Goal: Entertainment & Leisure: Browse casually

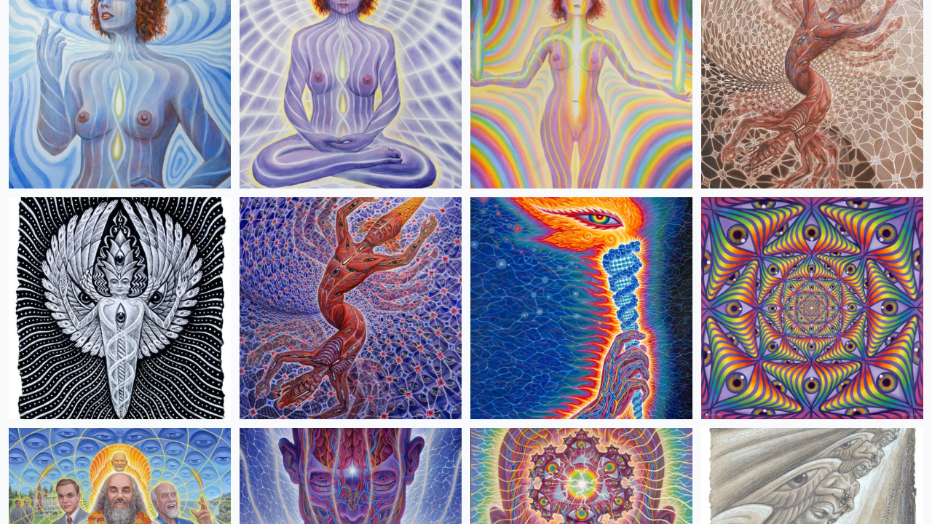
click at [406, 285] on img at bounding box center [351, 308] width 222 height 222
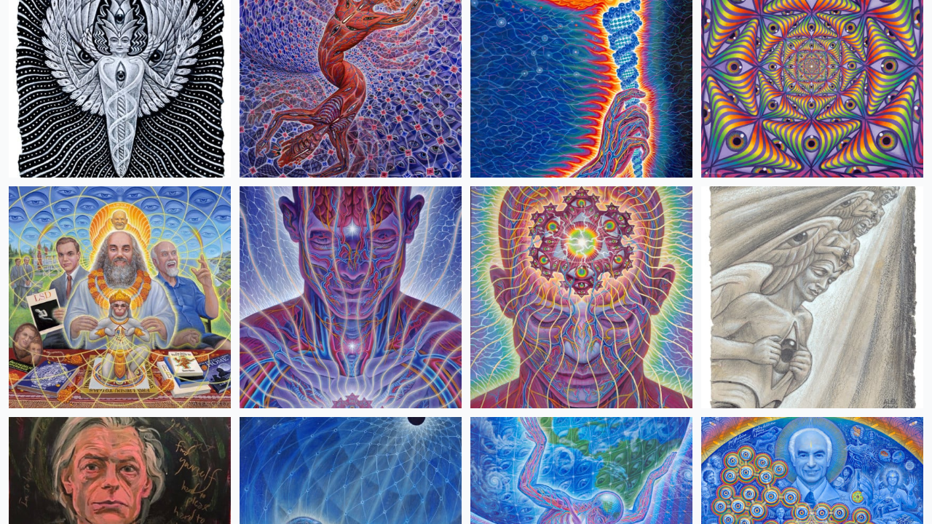
scroll to position [1599, 0]
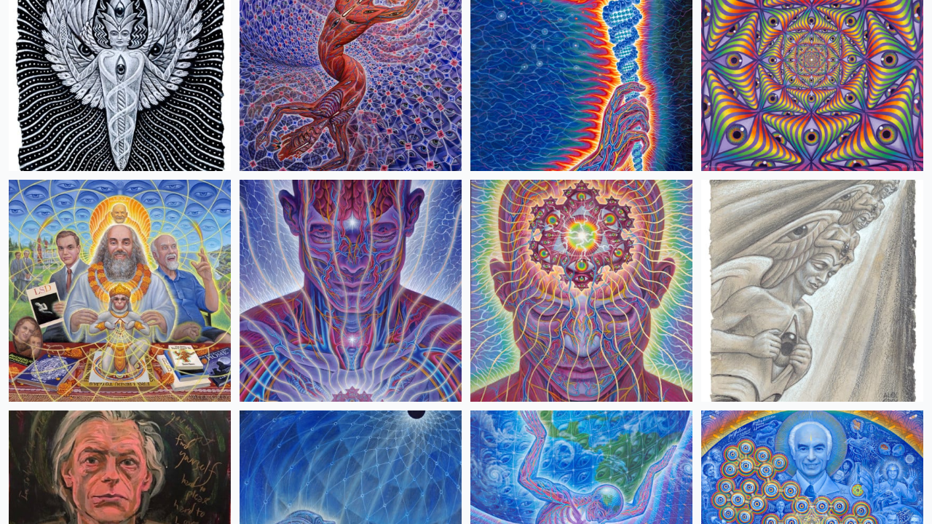
click at [395, 323] on img at bounding box center [351, 291] width 222 height 222
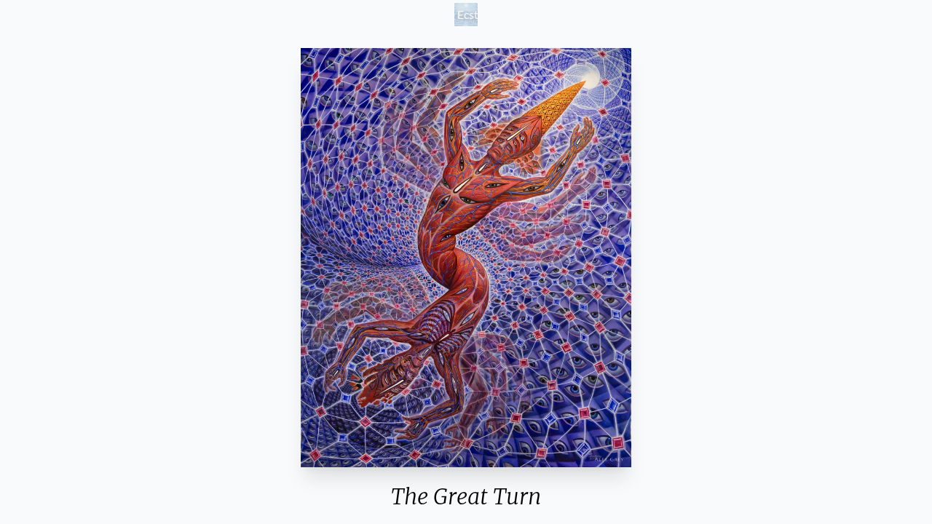
scroll to position [111, 0]
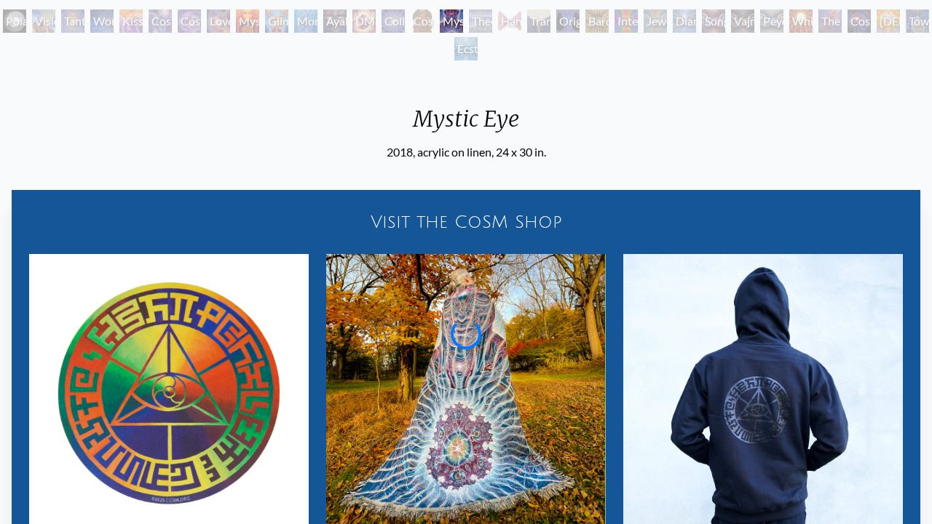
scroll to position [86, 0]
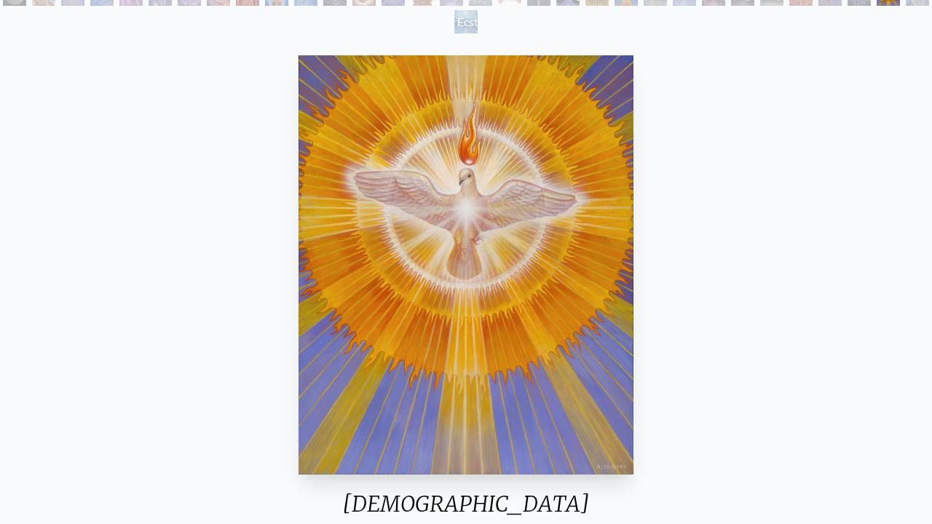
scroll to position [73, 0]
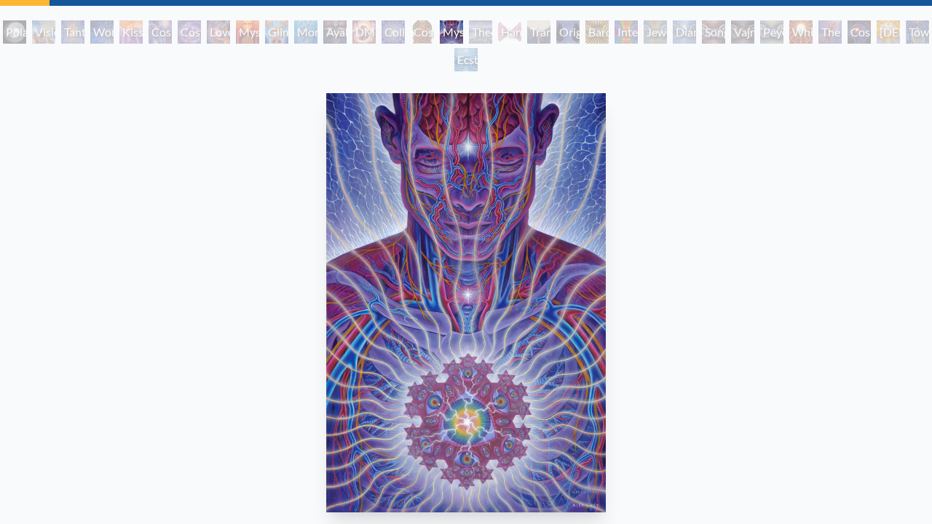
click at [491, 31] on div "Theologue" at bounding box center [480, 31] width 23 height 23
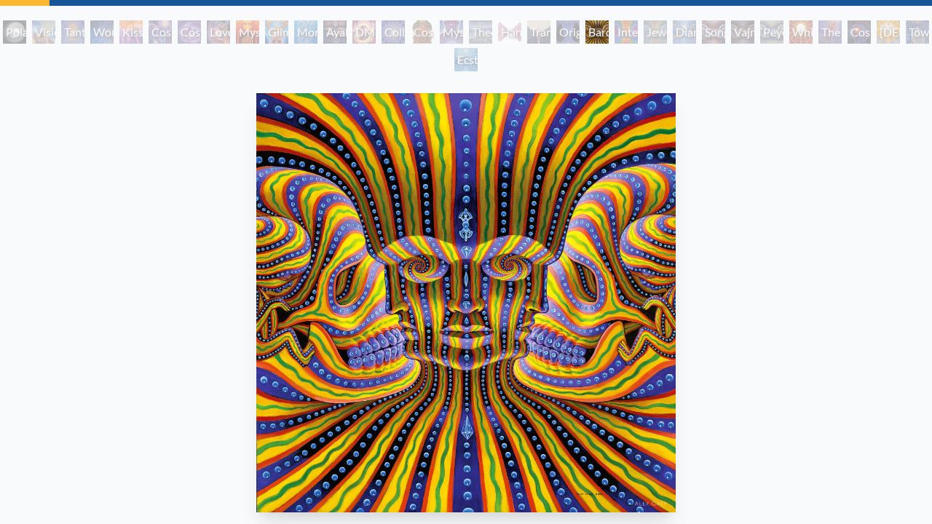
click at [468, 52] on div "Ecstasy" at bounding box center [465, 59] width 23 height 23
